Goal: Communication & Community: Participate in discussion

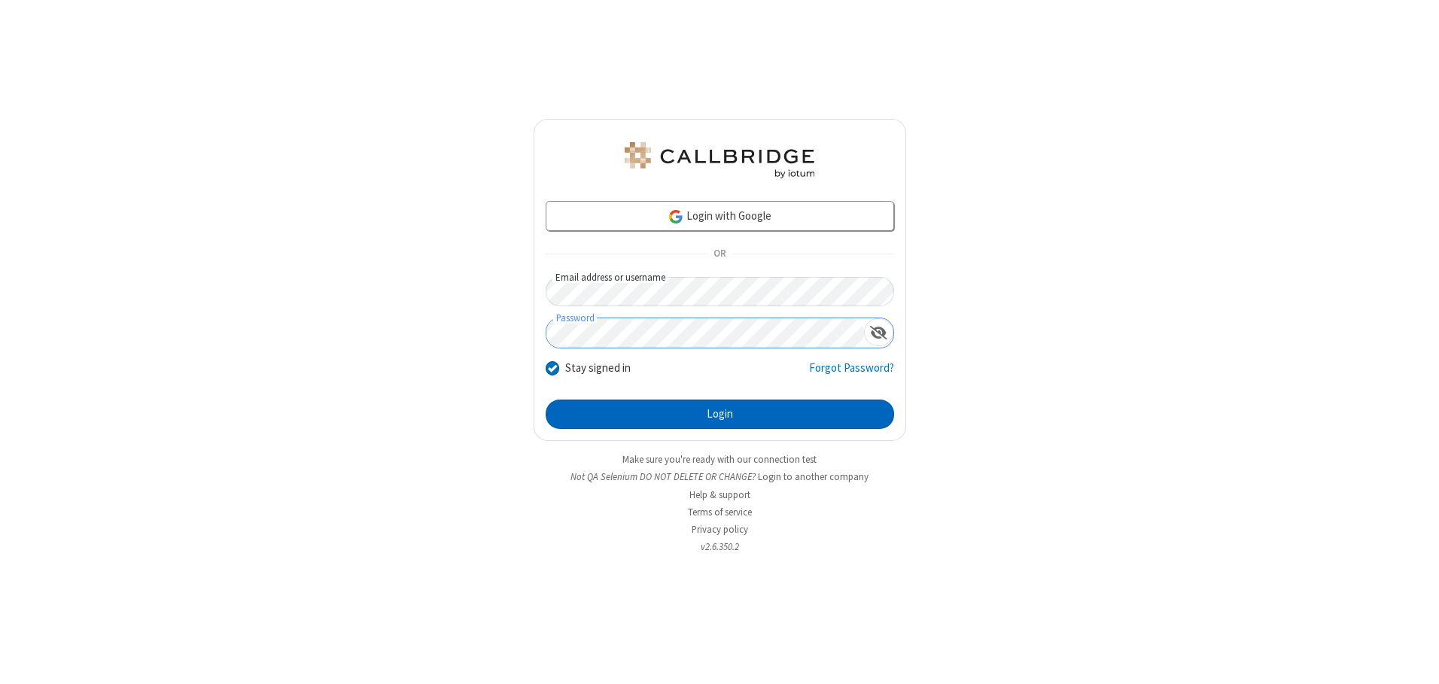
click at [720, 414] on button "Login" at bounding box center [720, 415] width 348 height 30
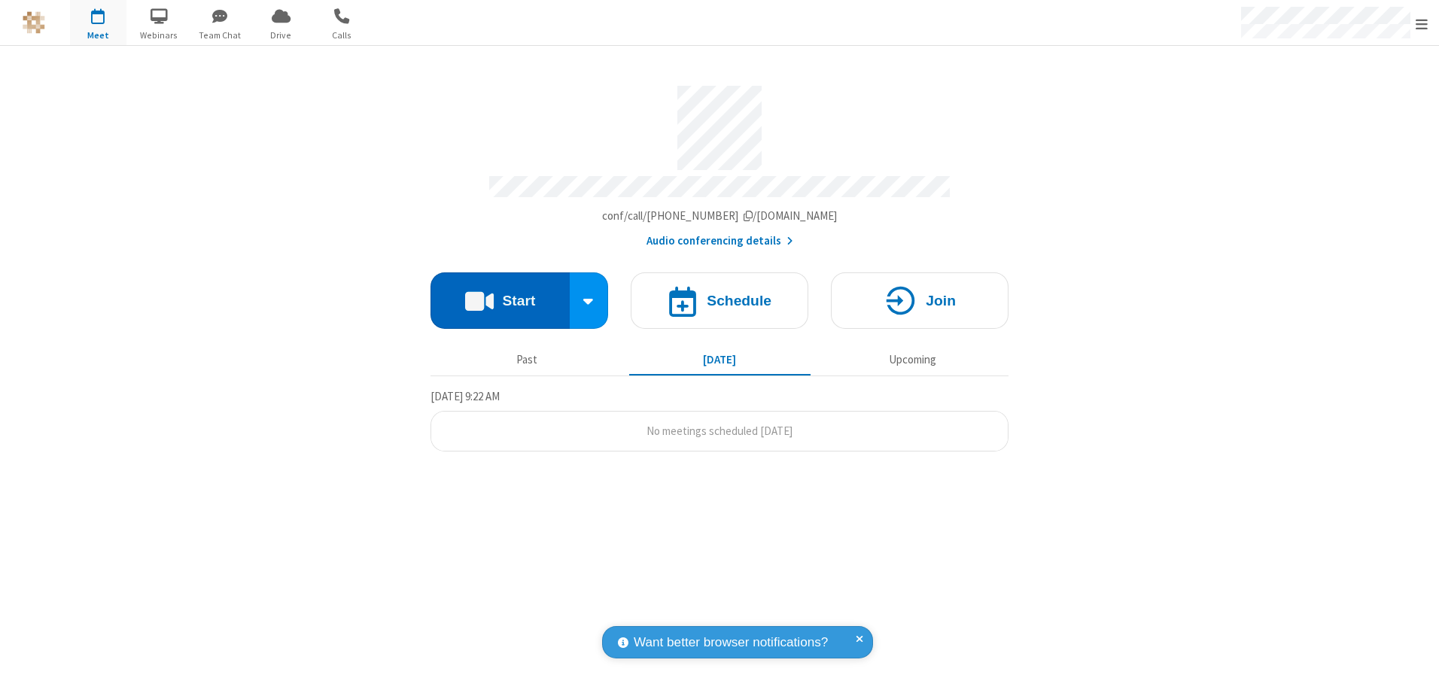
click at [500, 295] on button "Start" at bounding box center [500, 300] width 139 height 56
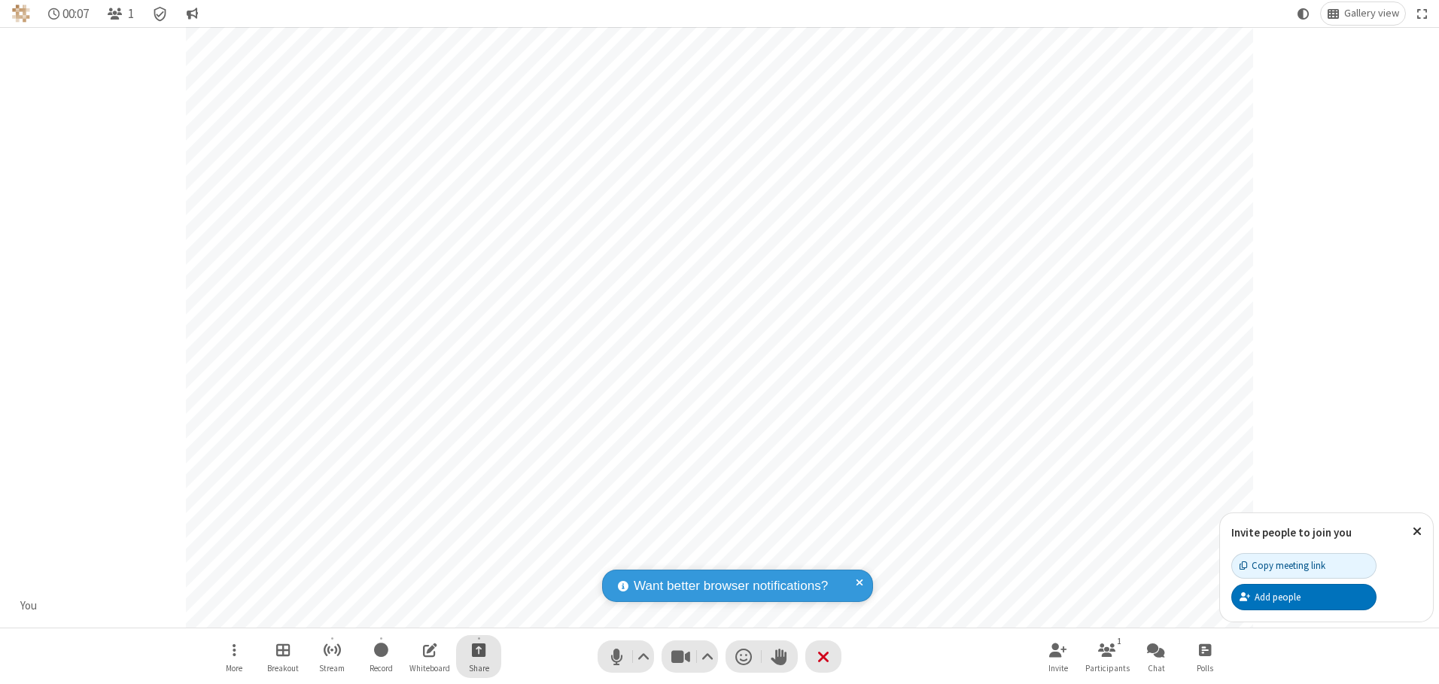
click at [479, 650] on span "Start sharing" at bounding box center [479, 650] width 14 height 19
click at [418, 613] on span "Share my screen" at bounding box center [417, 614] width 17 height 13
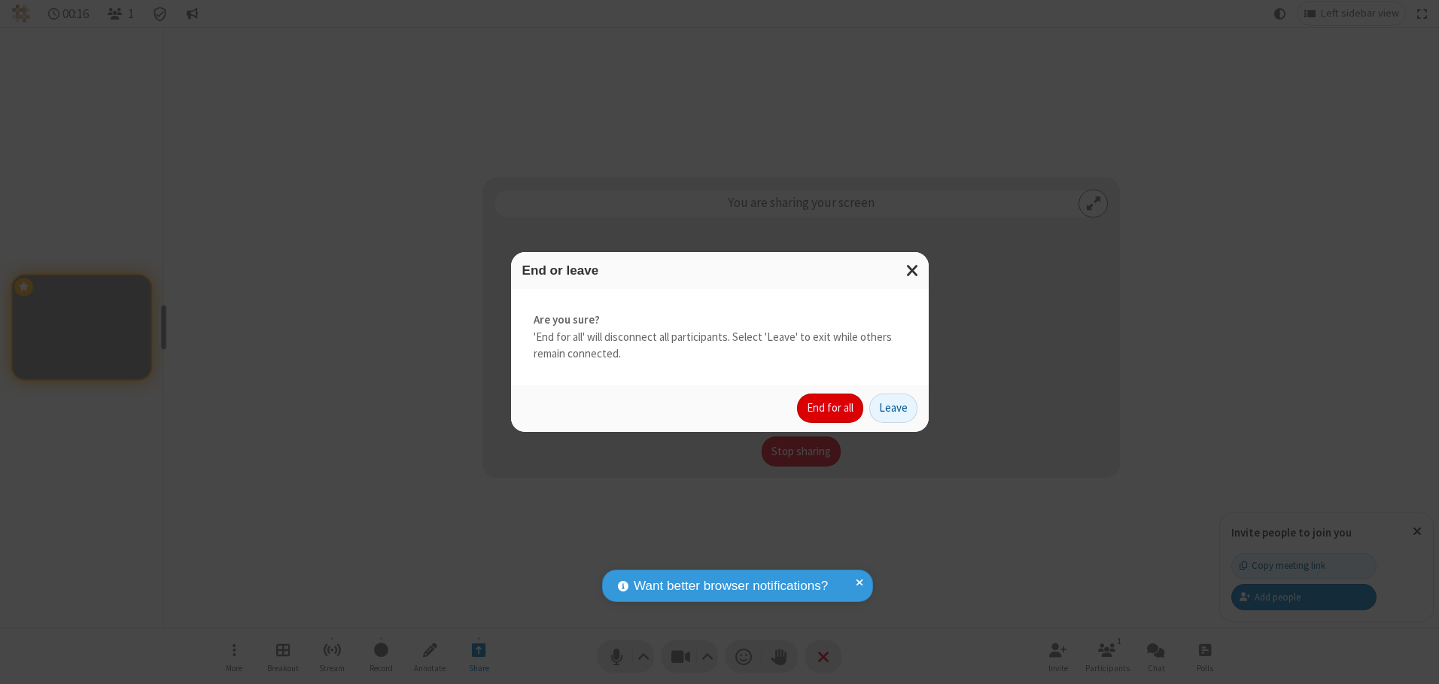
click at [831, 408] on button "End for all" at bounding box center [830, 409] width 66 height 30
